Goal: Task Accomplishment & Management: Complete application form

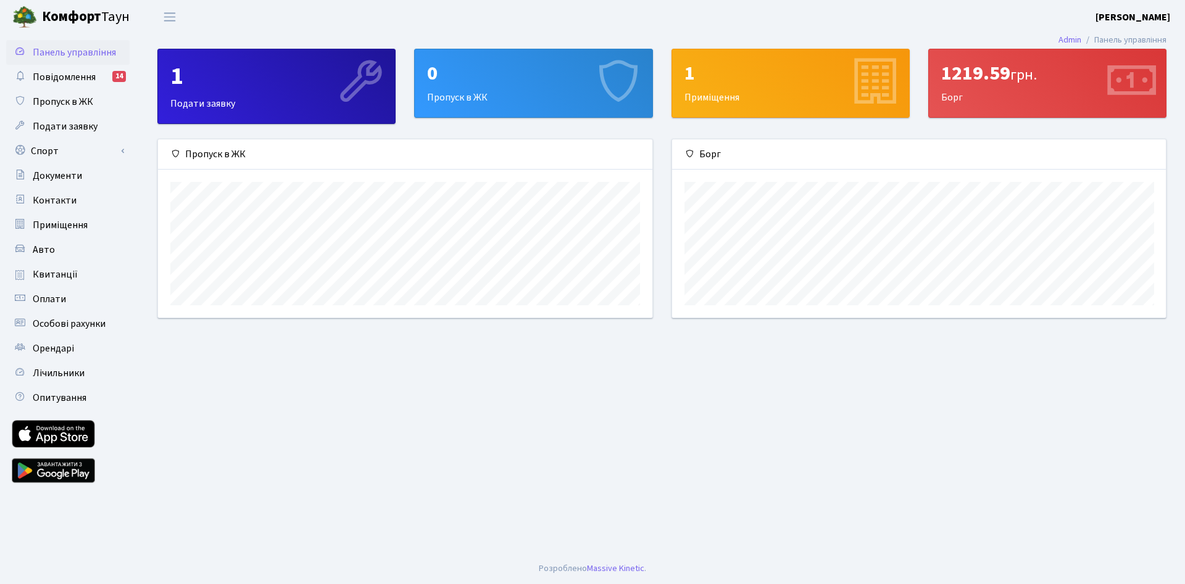
scroll to position [178, 494]
click at [33, 255] on span "Авто" at bounding box center [44, 250] width 22 height 14
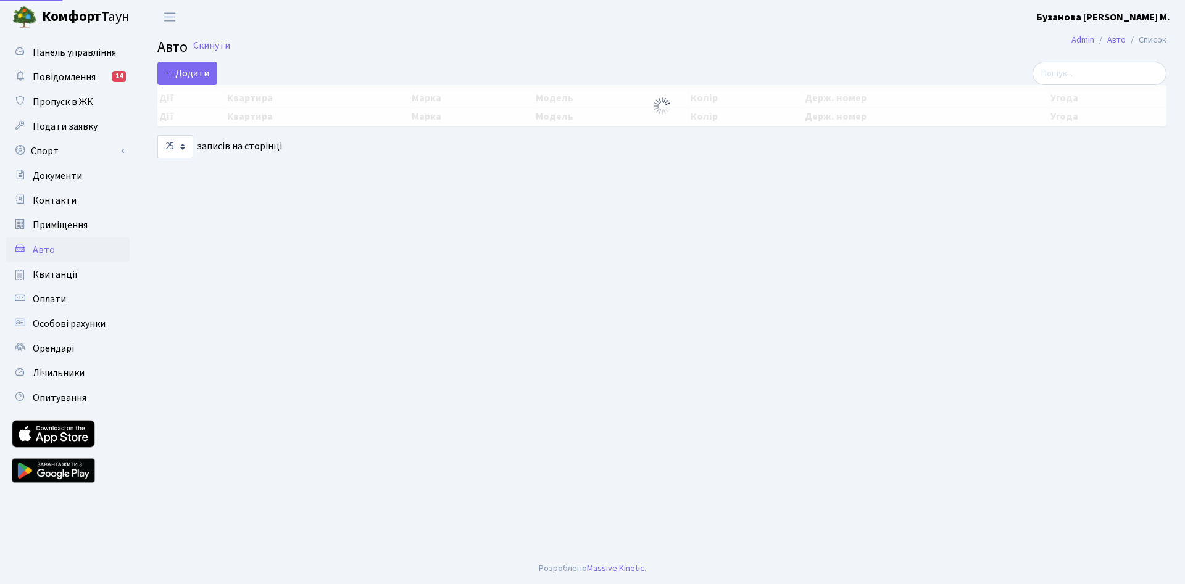
select select "25"
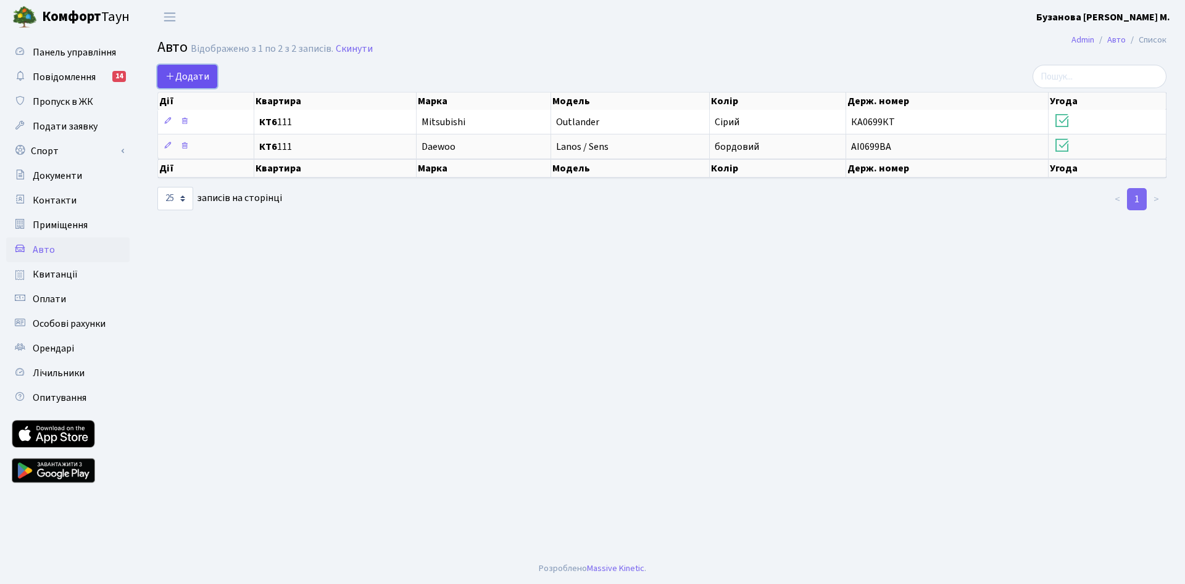
click at [184, 75] on span "Додати" at bounding box center [187, 77] width 44 height 14
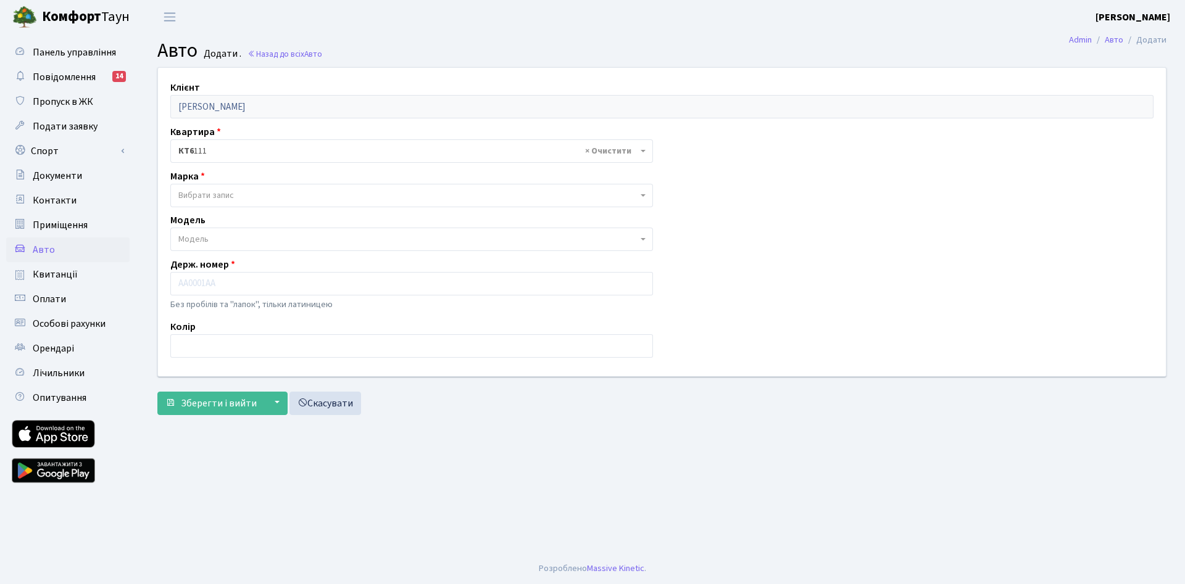
click at [255, 191] on span "Вибрати запис" at bounding box center [407, 195] width 459 height 12
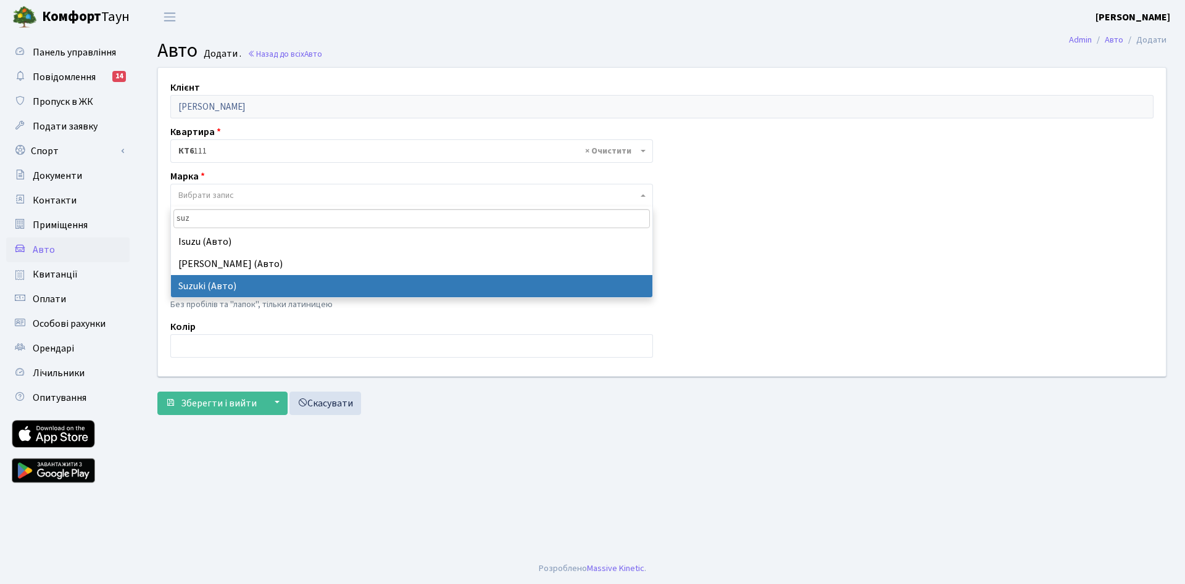
type input "suz"
select select "126"
select select
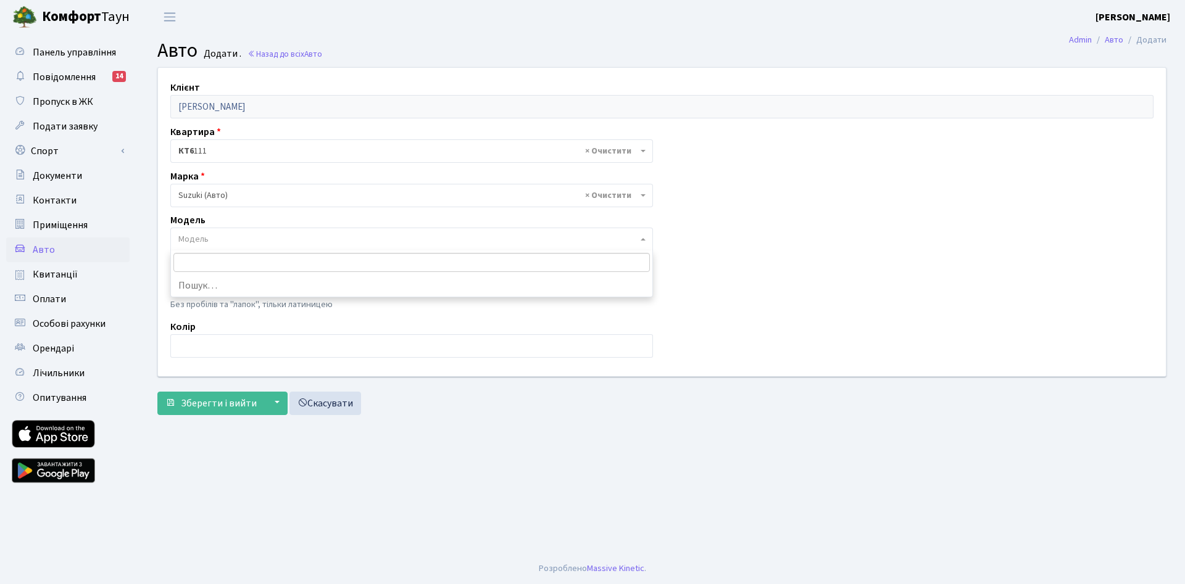
click at [228, 228] on span "Модель" at bounding box center [411, 239] width 483 height 23
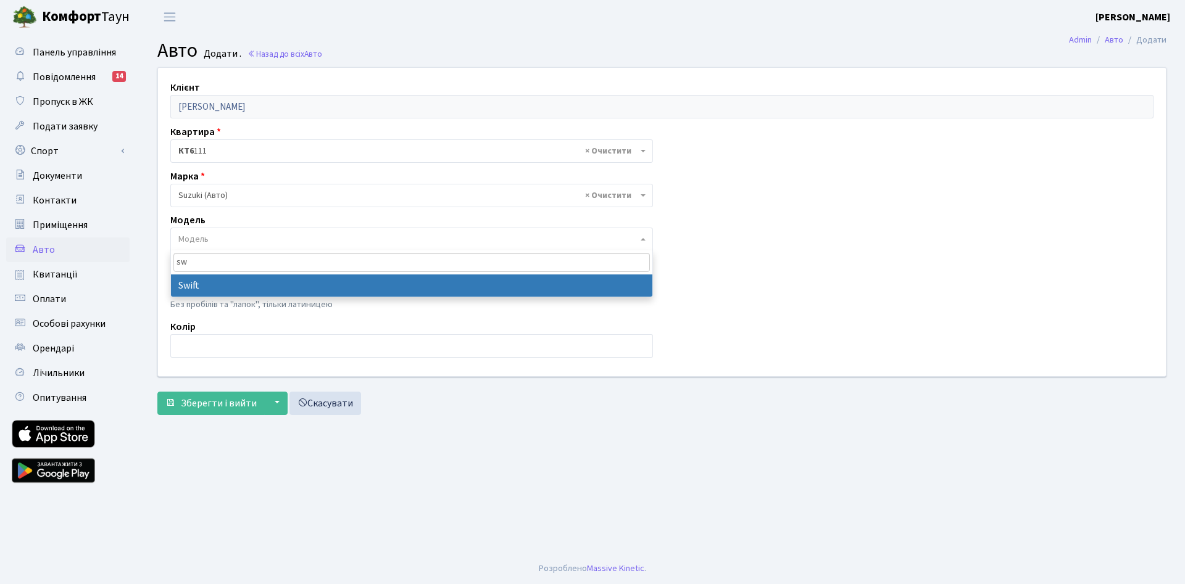
type input "sw"
select select "2235"
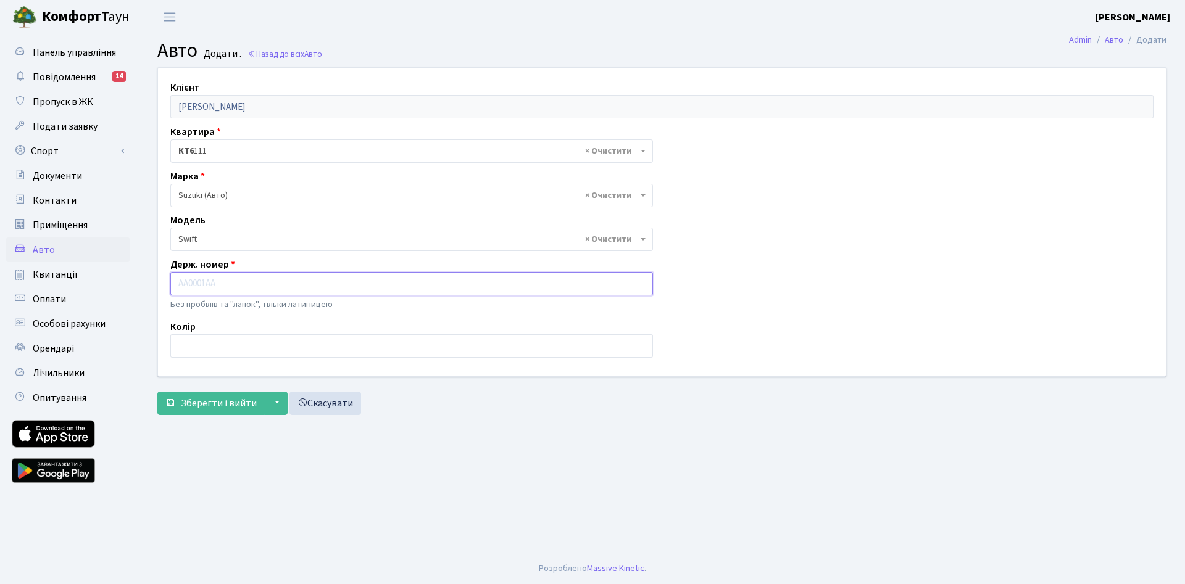
click at [248, 286] on input "text" at bounding box center [411, 283] width 483 height 23
type input "КА1598РА"
click at [240, 355] on input "text" at bounding box center [411, 345] width 483 height 23
type input "Сірий"
click at [240, 402] on span "Зберегти і вийти" at bounding box center [219, 404] width 76 height 14
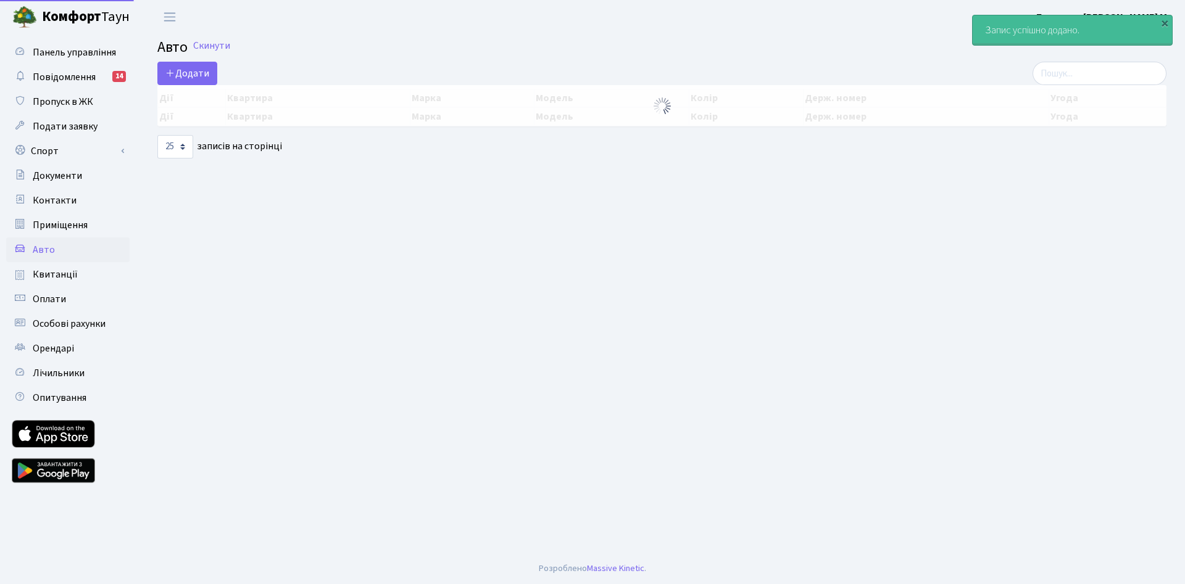
select select "25"
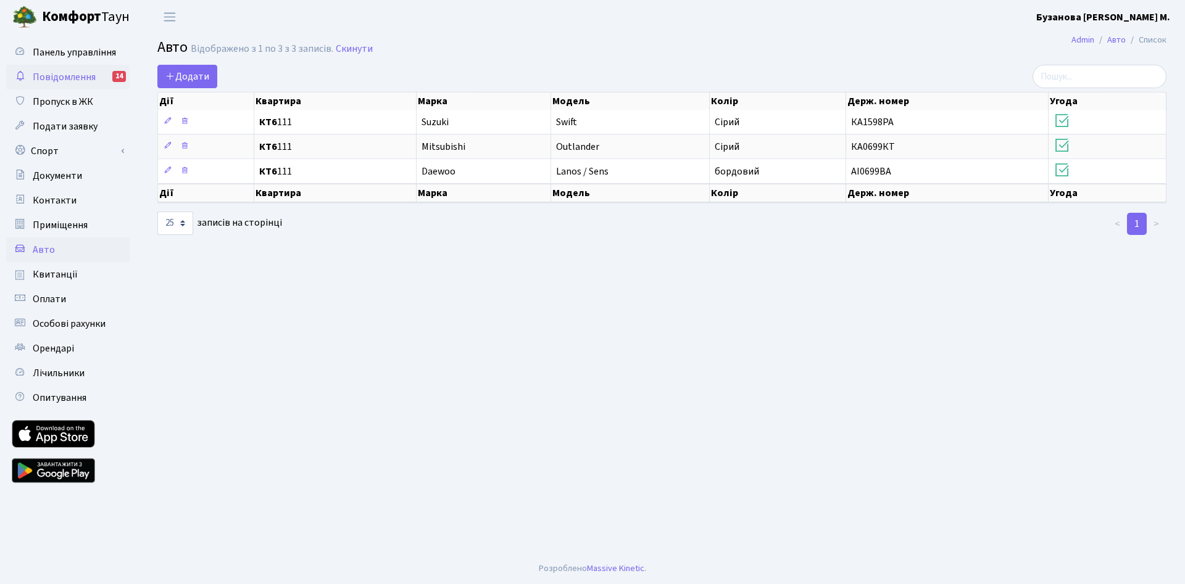
drag, startPoint x: 28, startPoint y: 66, endPoint x: 27, endPoint y: 73, distance: 7.5
click at [28, 67] on link "Повідомлення 14" at bounding box center [67, 77] width 123 height 25
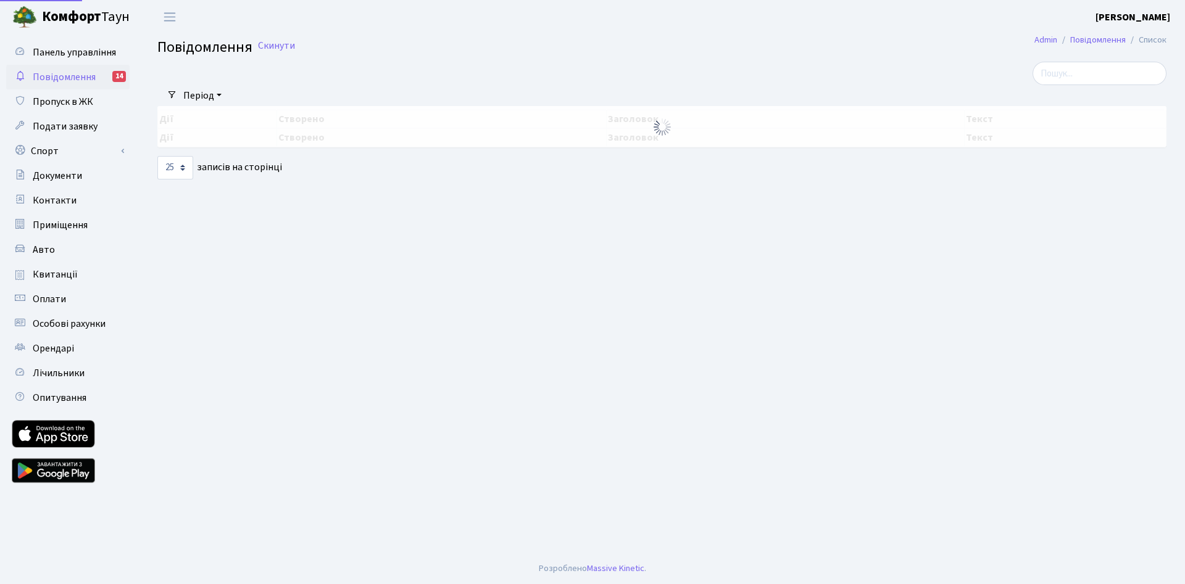
select select "25"
